Goal: Information Seeking & Learning: Find specific fact

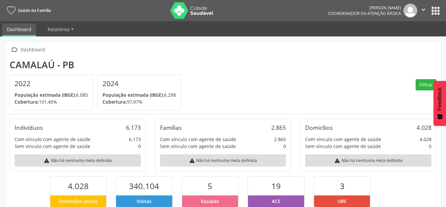
scroll to position [110, 145]
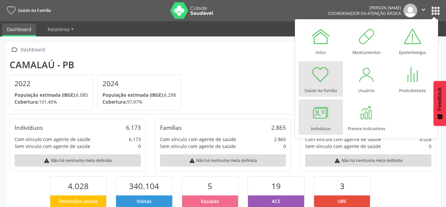
click at [318, 122] on div at bounding box center [321, 112] width 20 height 20
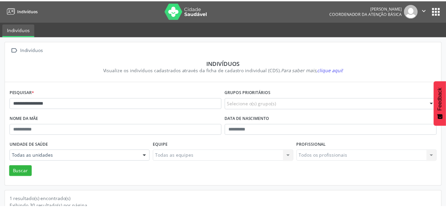
scroll to position [63, 0]
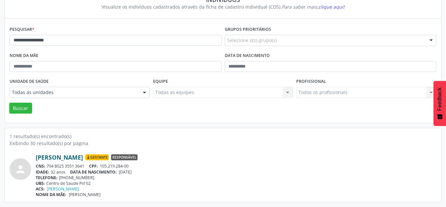
copy div "[PERSON_NAME]"
drag, startPoint x: 34, startPoint y: 155, endPoint x: 102, endPoint y: 158, distance: 68.2
click at [102, 158] on div "person [PERSON_NAME] [GEOGRAPHIC_DATA] Responsável CNS: 704 8025 3551 3641 CPF:…" at bounding box center [223, 175] width 427 height 44
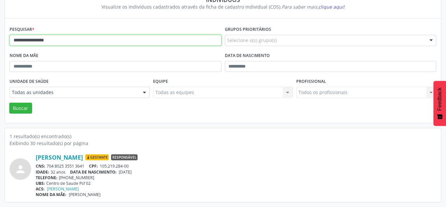
click at [58, 37] on input "**********" at bounding box center [116, 40] width 212 height 11
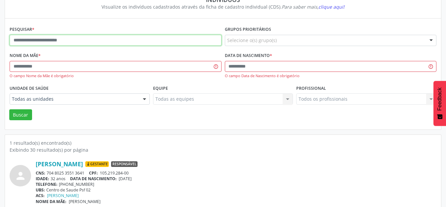
paste input "**********"
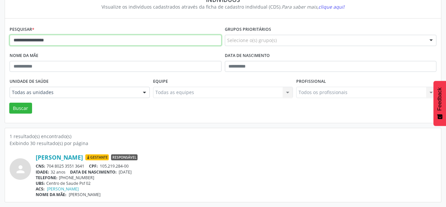
click at [9, 102] on button "Buscar" at bounding box center [20, 107] width 23 height 11
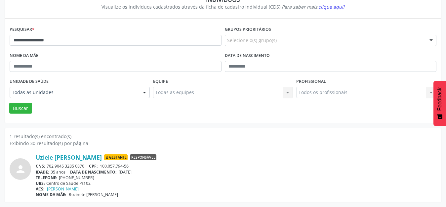
copy div "Uziele [PERSON_NAME]"
drag, startPoint x: 31, startPoint y: 155, endPoint x: 107, endPoint y: 156, distance: 76.1
click at [107, 156] on div "person Uziele [PERSON_NAME] [GEOGRAPHIC_DATA] Responsável CNS: 702 9045 3285 08…" at bounding box center [223, 175] width 427 height 44
drag, startPoint x: 230, startPoint y: 163, endPoint x: 214, endPoint y: 180, distance: 23.1
click at [231, 163] on div "CNS: 702 9045 3285 0870 CPF: 100.057.794-56" at bounding box center [236, 166] width 401 height 6
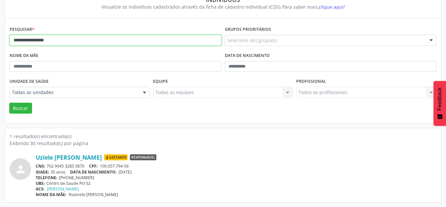
click at [51, 40] on input "**********" at bounding box center [116, 40] width 212 height 11
paste input "text"
click at [9, 102] on button "Buscar" at bounding box center [20, 107] width 23 height 11
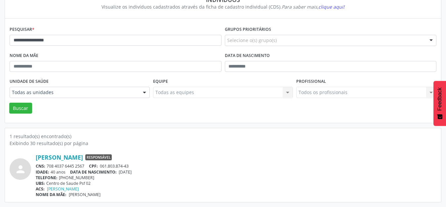
copy div "[PERSON_NAME]"
drag, startPoint x: 35, startPoint y: 156, endPoint x: 107, endPoint y: 156, distance: 71.4
click at [107, 156] on div "person [PERSON_NAME] Responsável CNS: 708 4037 6445 2567 CPF: 061.803.874-43 ID…" at bounding box center [223, 175] width 427 height 44
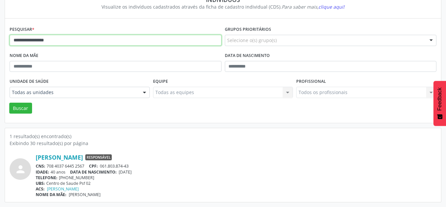
click at [44, 42] on input "**********" at bounding box center [116, 40] width 212 height 11
paste input "text"
type input "**********"
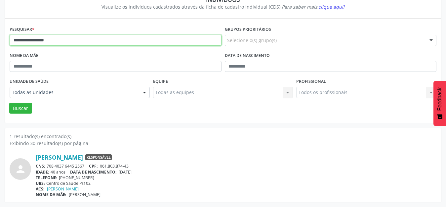
click at [9, 102] on button "Buscar" at bounding box center [20, 107] width 23 height 11
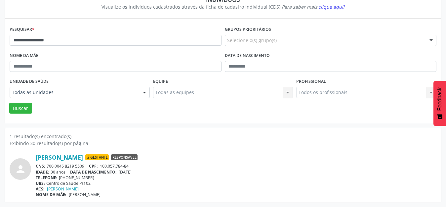
copy div "[PERSON_NAME]"
drag, startPoint x: 32, startPoint y: 154, endPoint x: 112, endPoint y: 158, distance: 79.8
click at [110, 158] on div "person [PERSON_NAME] [GEOGRAPHIC_DATA] Responsável CNS: 700 0045 8219 5509 CPF:…" at bounding box center [223, 175] width 427 height 44
click at [288, 159] on div "[PERSON_NAME] [GEOGRAPHIC_DATA] Responsável" at bounding box center [236, 156] width 401 height 7
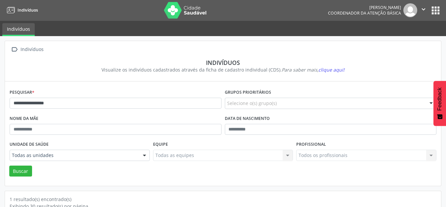
scroll to position [0, 0]
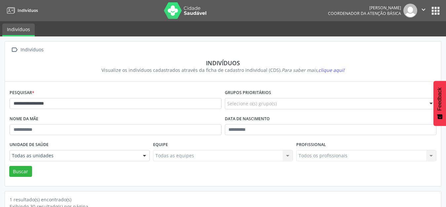
click at [438, 15] on button "apps" at bounding box center [436, 11] width 12 height 12
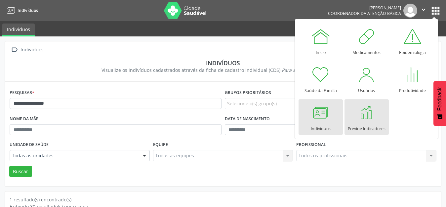
click at [369, 118] on div at bounding box center [367, 112] width 20 height 20
